Goal: Task Accomplishment & Management: Manage account settings

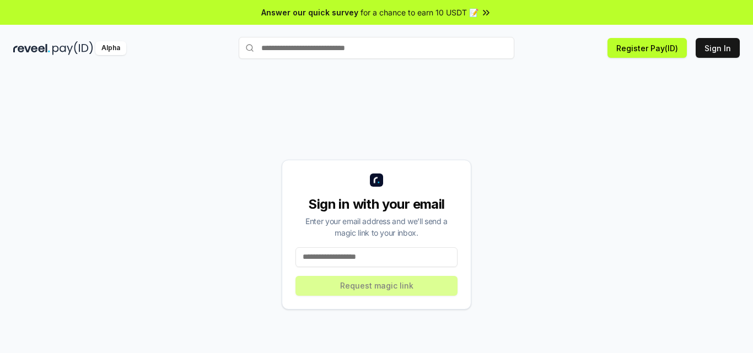
click at [373, 262] on input at bounding box center [376, 257] width 162 height 20
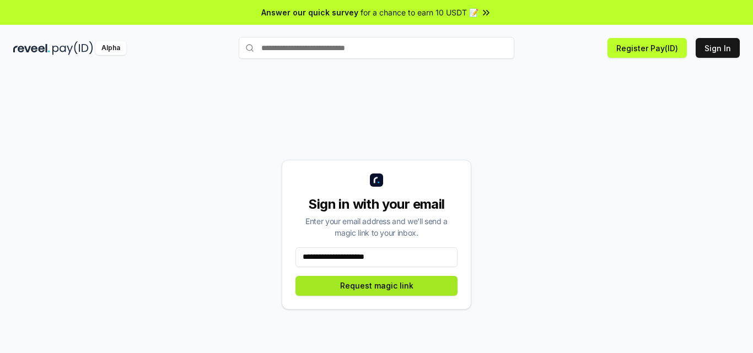
type input "**********"
click at [384, 284] on button "Request magic link" at bounding box center [376, 286] width 162 height 20
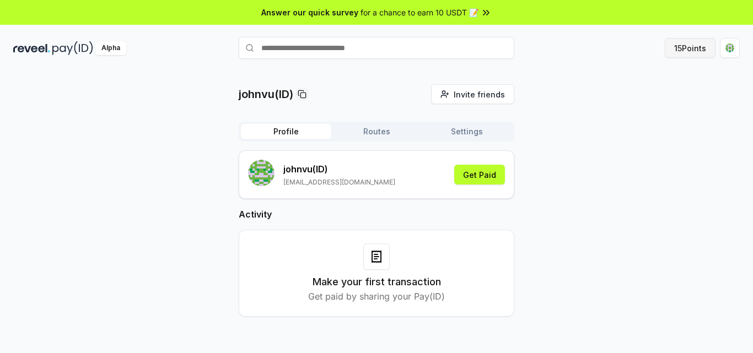
click at [693, 44] on button "15 Points" at bounding box center [690, 48] width 51 height 20
